Goal: Information Seeking & Learning: Understand process/instructions

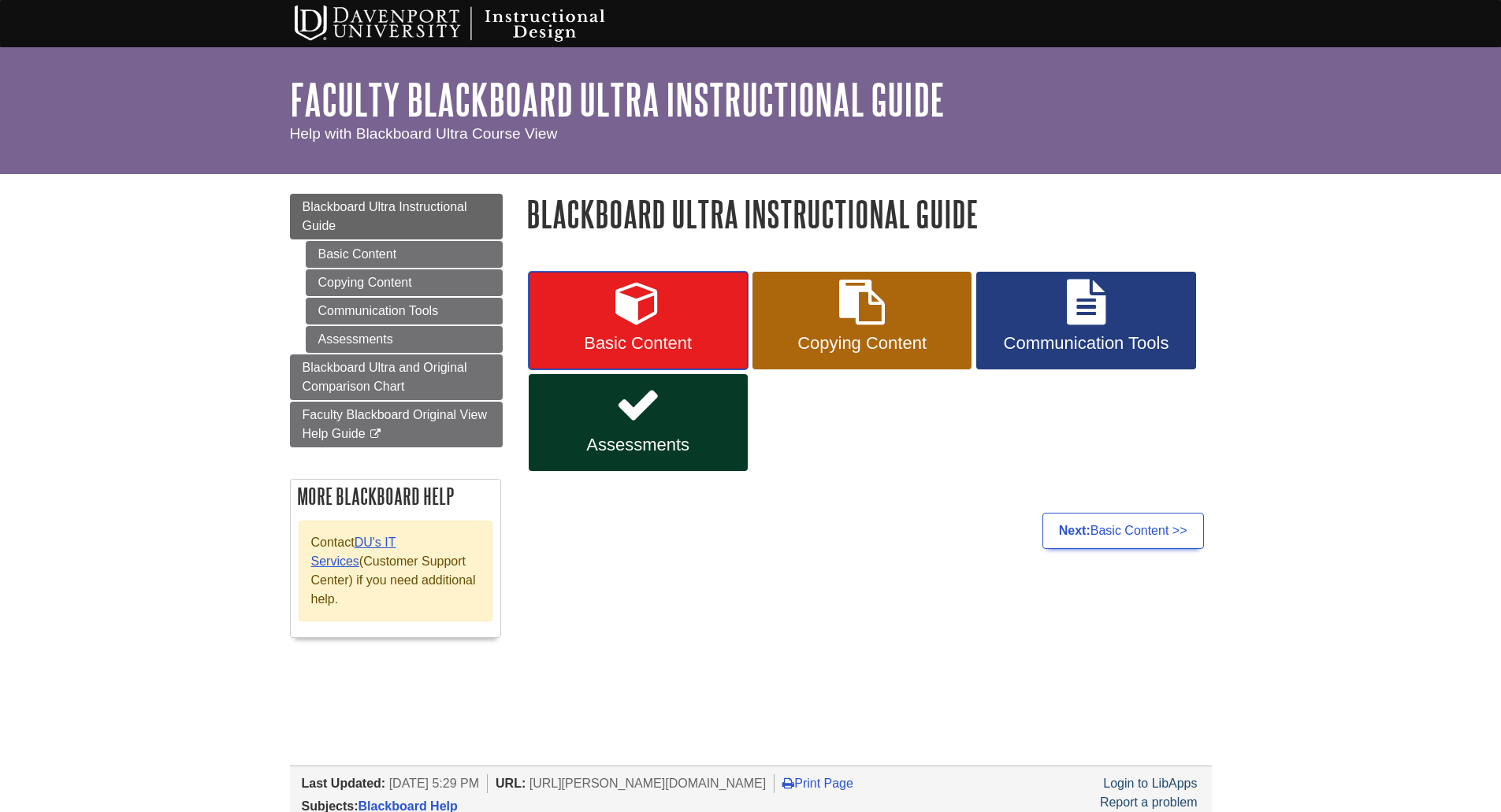
click at [641, 330] on link "Basic Content" at bounding box center [639, 320] width 219 height 97
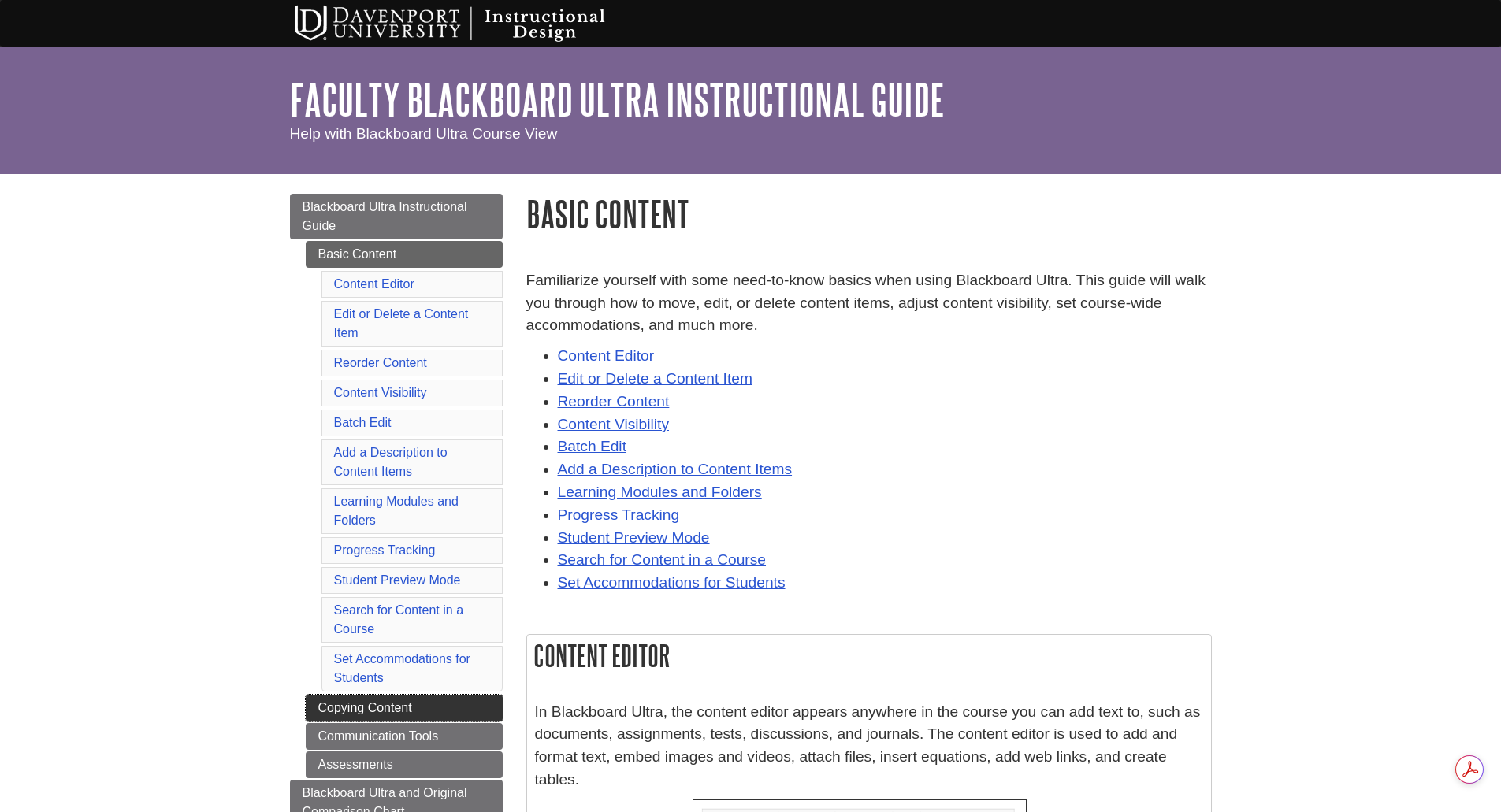
click at [388, 702] on link "Copying Content" at bounding box center [404, 708] width 197 height 26
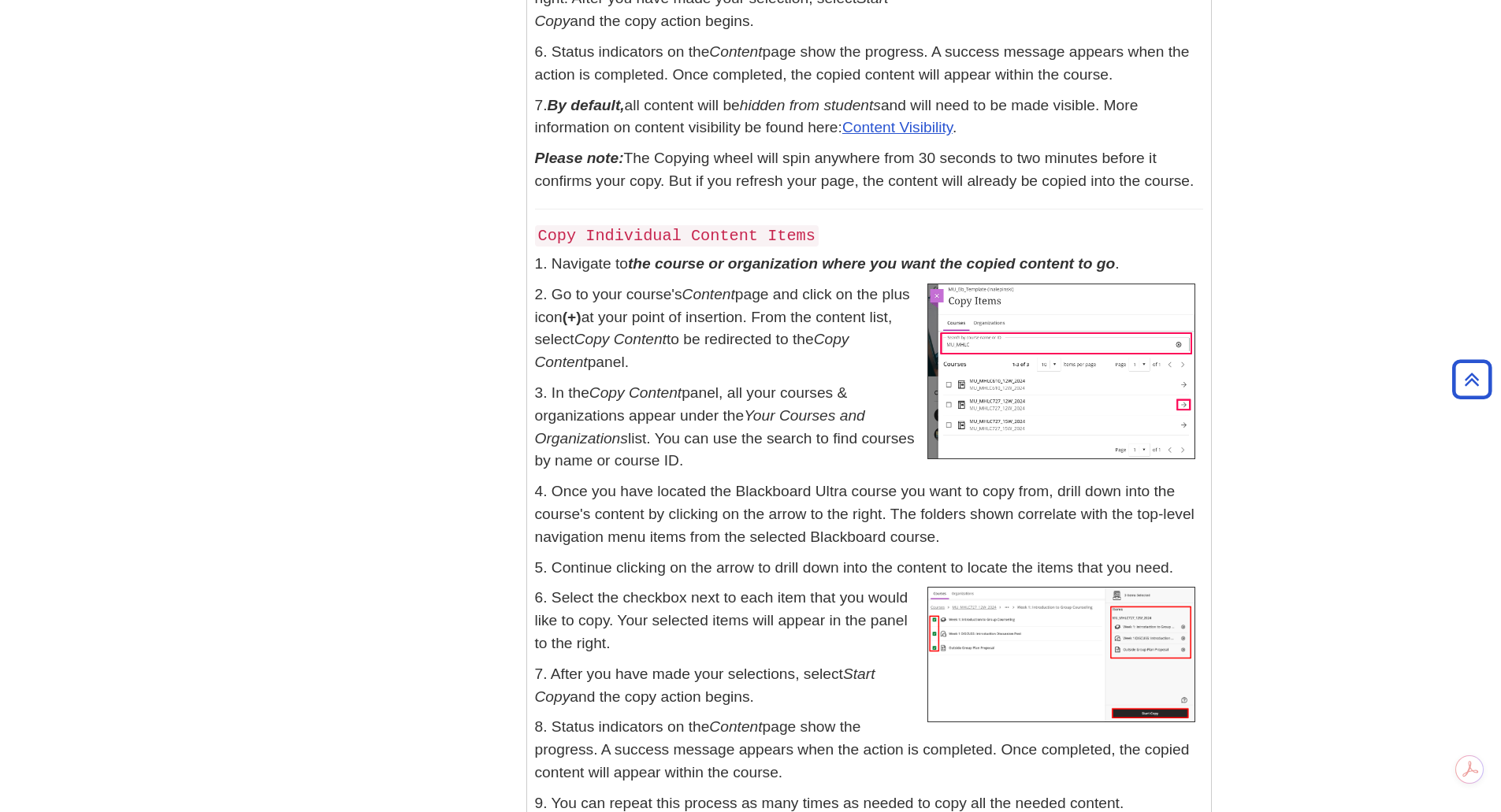
scroll to position [945, 0]
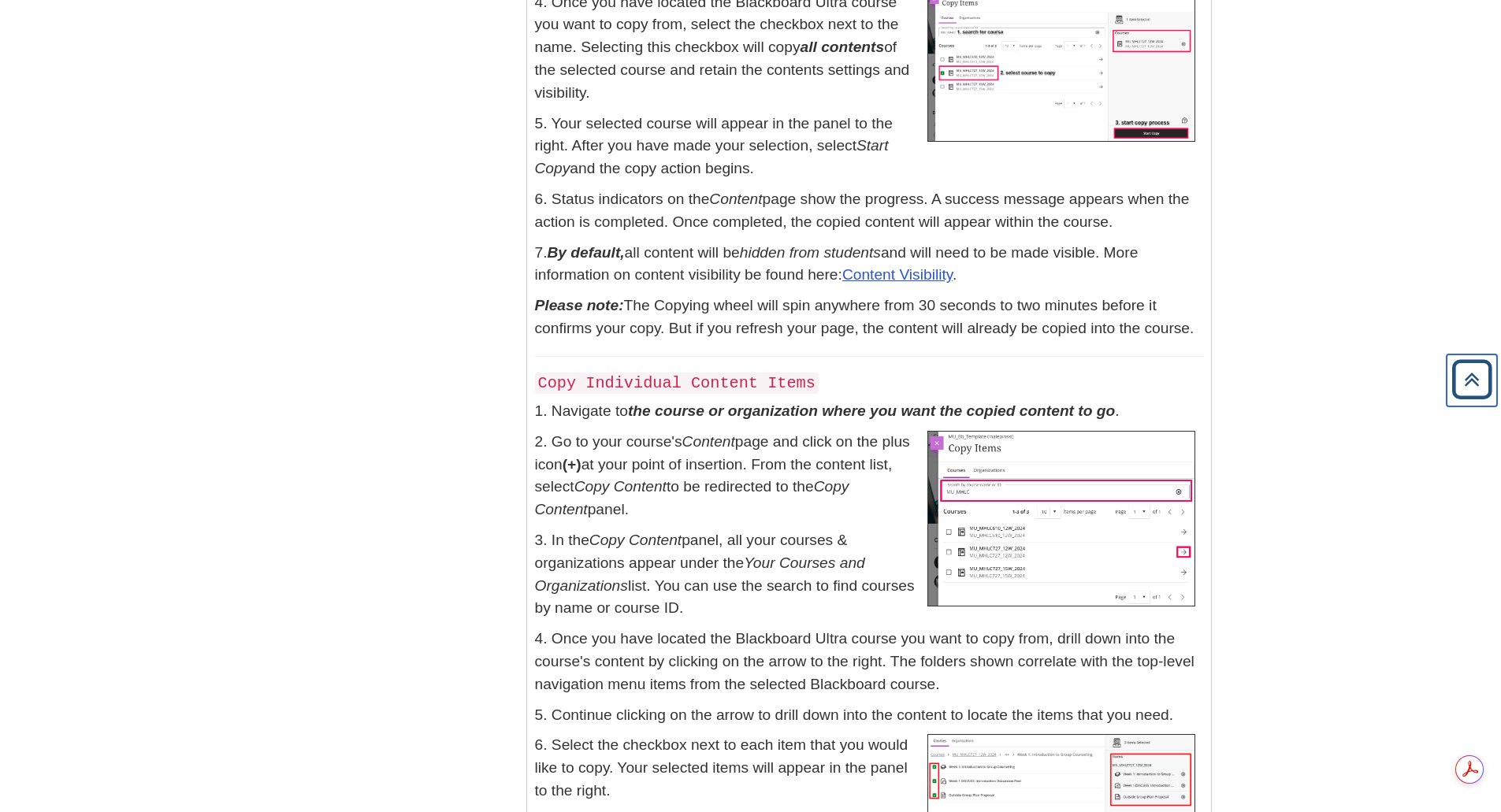
click at [1478, 386] on icon "Back to Top" at bounding box center [1471, 379] width 50 height 50
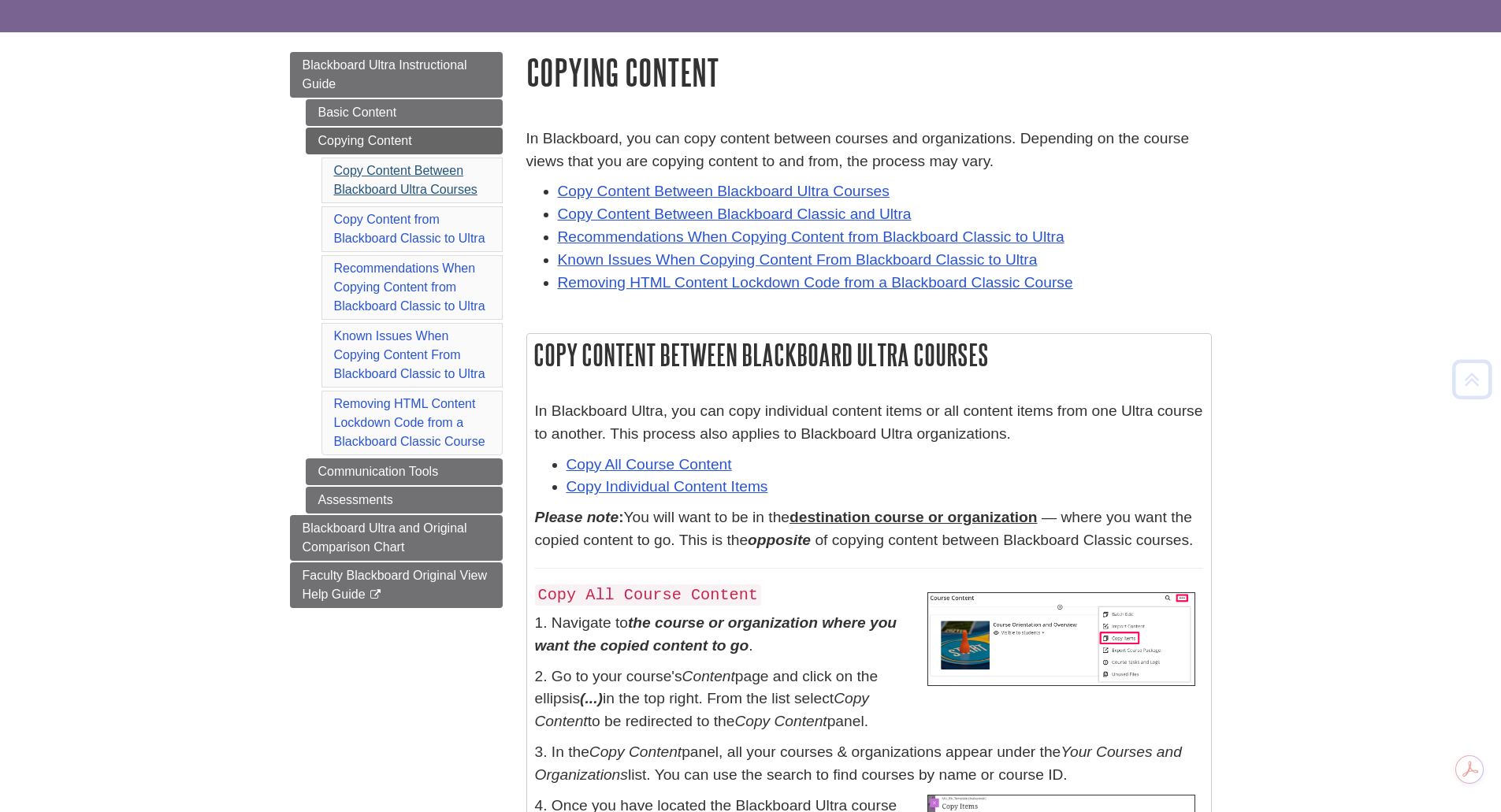
scroll to position [0, 0]
